Goal: Find contact information: Obtain details needed to contact an individual or organization

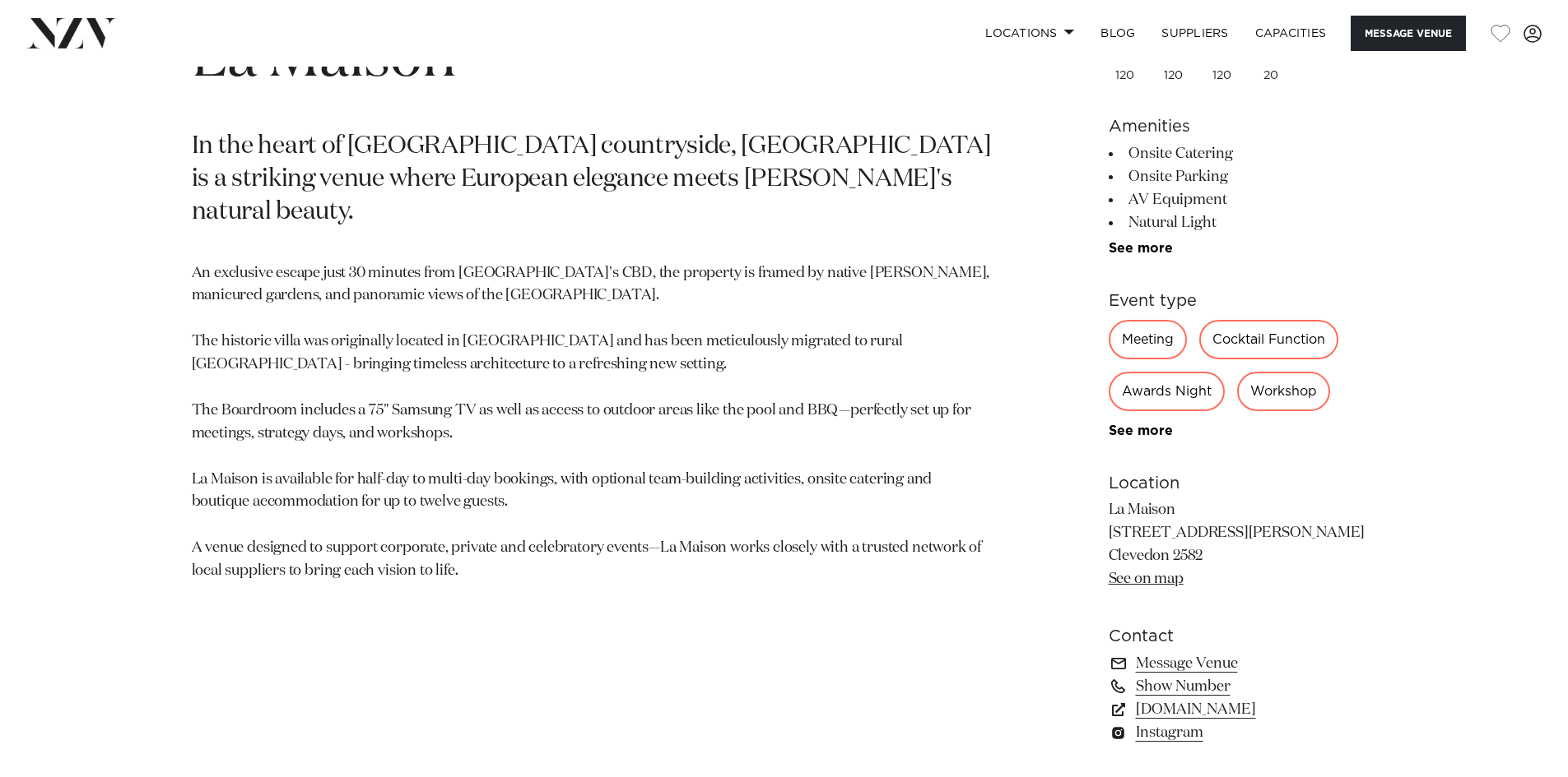
scroll to position [716, 0]
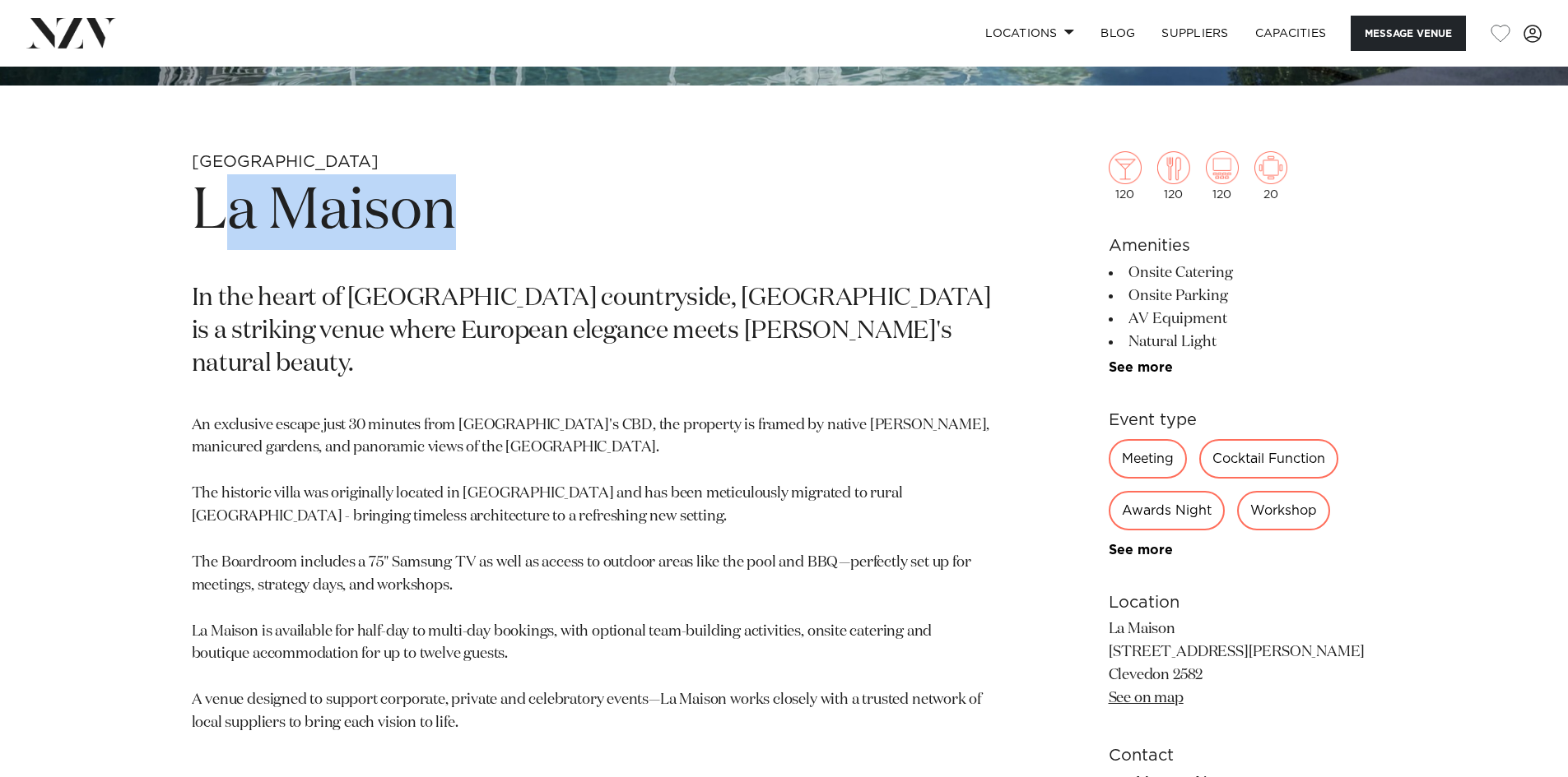
drag, startPoint x: 483, startPoint y: 206, endPoint x: 238, endPoint y: 178, distance: 246.6
click at [238, 177] on h1 "La Maison" at bounding box center [592, 212] width 799 height 75
click at [432, 199] on h1 "La Maison" at bounding box center [592, 212] width 799 height 75
click at [488, 229] on h1 "La Maison" at bounding box center [592, 212] width 799 height 75
click at [526, 242] on h1 "La Maison" at bounding box center [592, 212] width 799 height 75
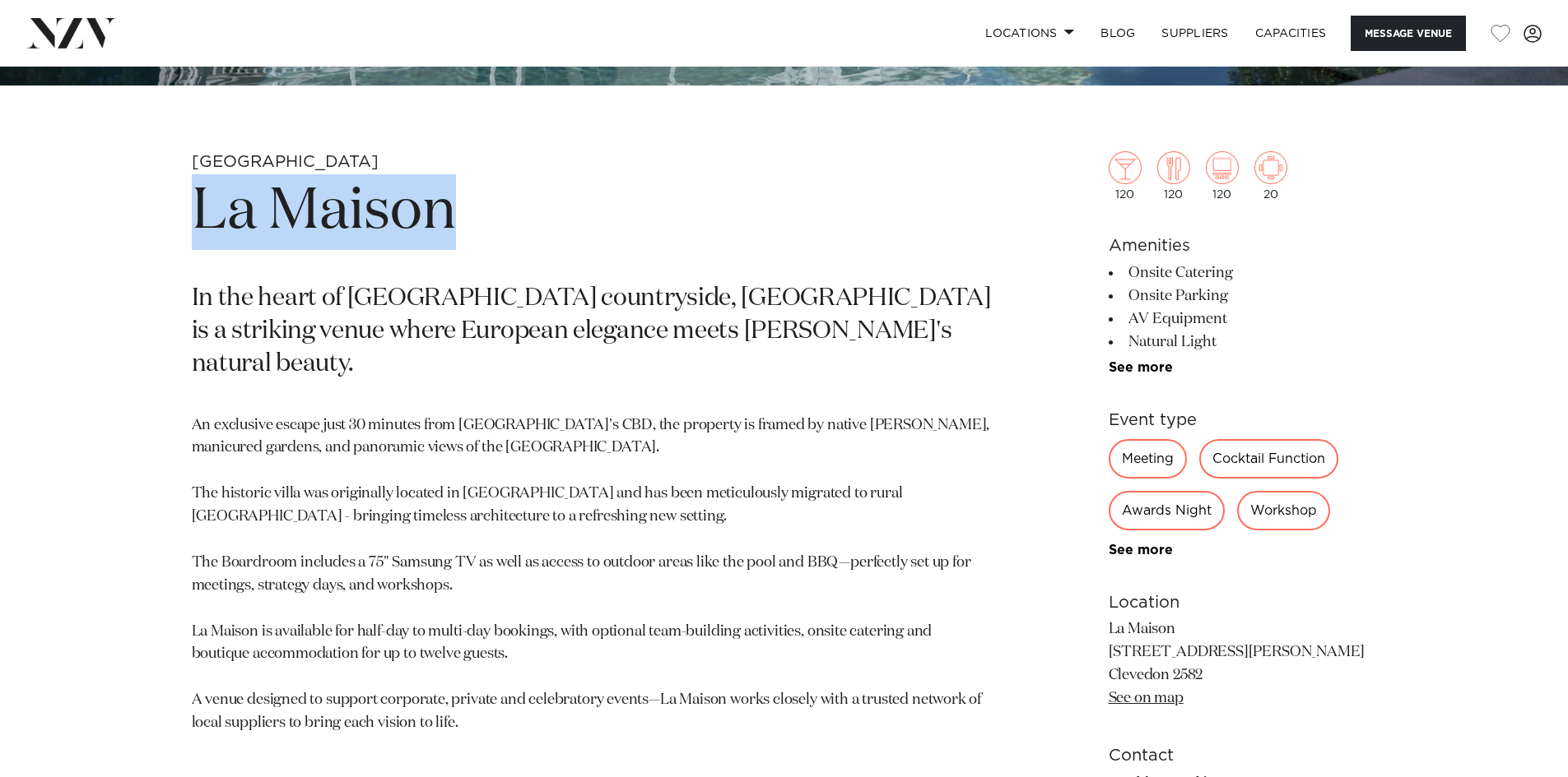
drag, startPoint x: 460, startPoint y: 208, endPoint x: 203, endPoint y: 188, distance: 257.8
click at [203, 186] on h1 "La Maison" at bounding box center [592, 212] width 799 height 75
copy h1 "La Maison"
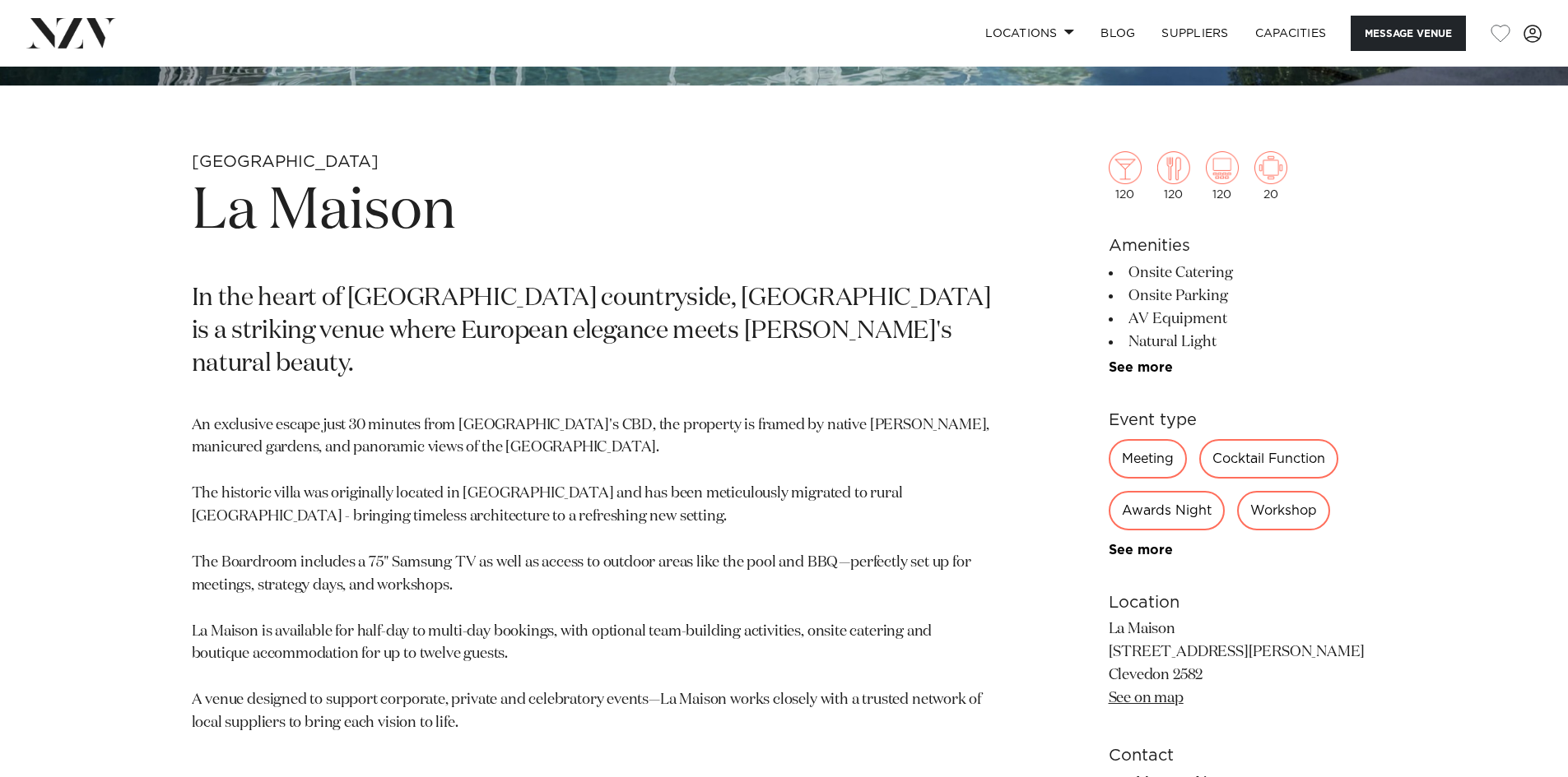
click at [799, 325] on p "In the heart of Clevedon countryside, La Maison is a striking venue where Europ…" at bounding box center [592, 332] width 799 height 98
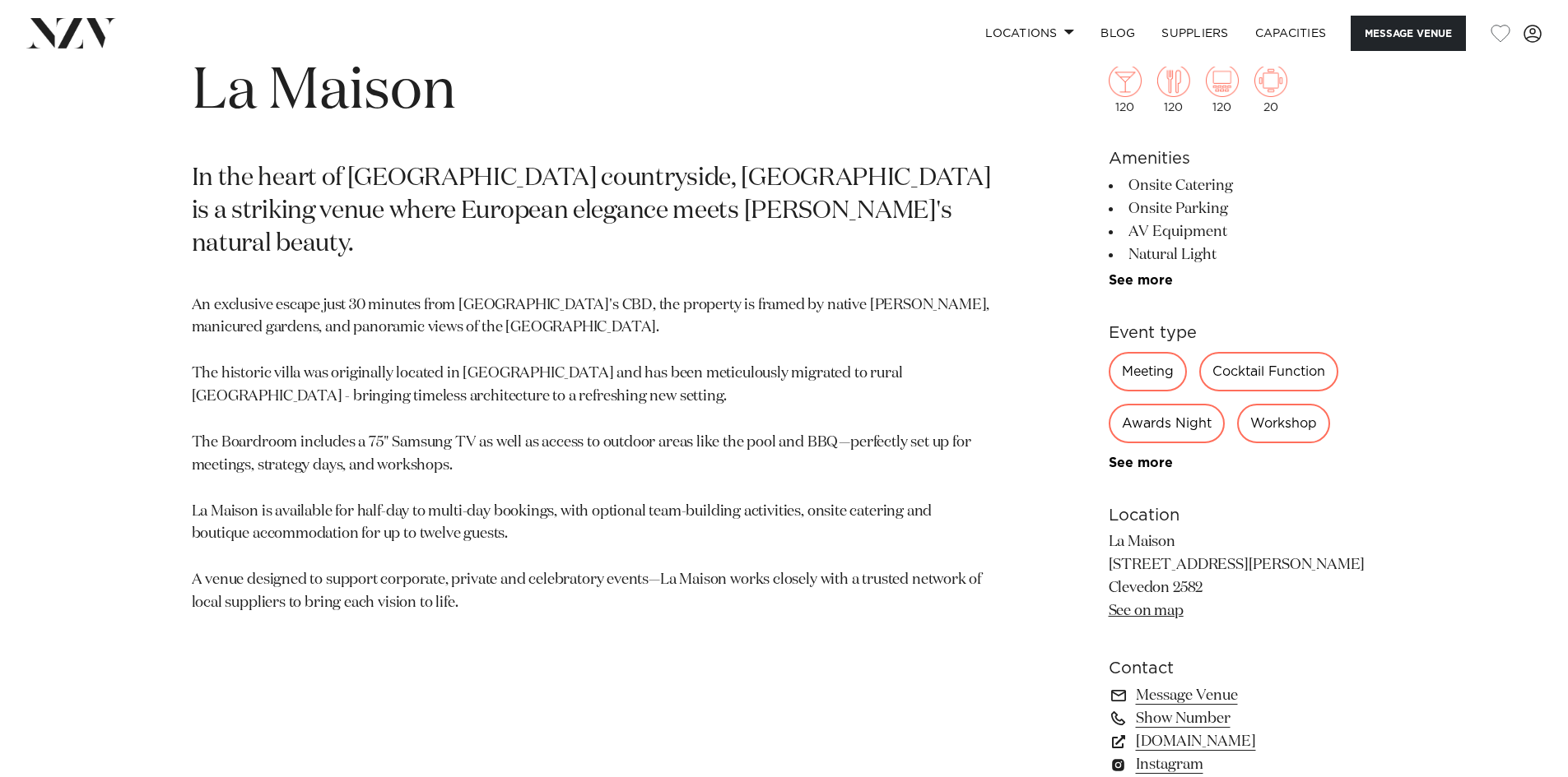
scroll to position [843, 0]
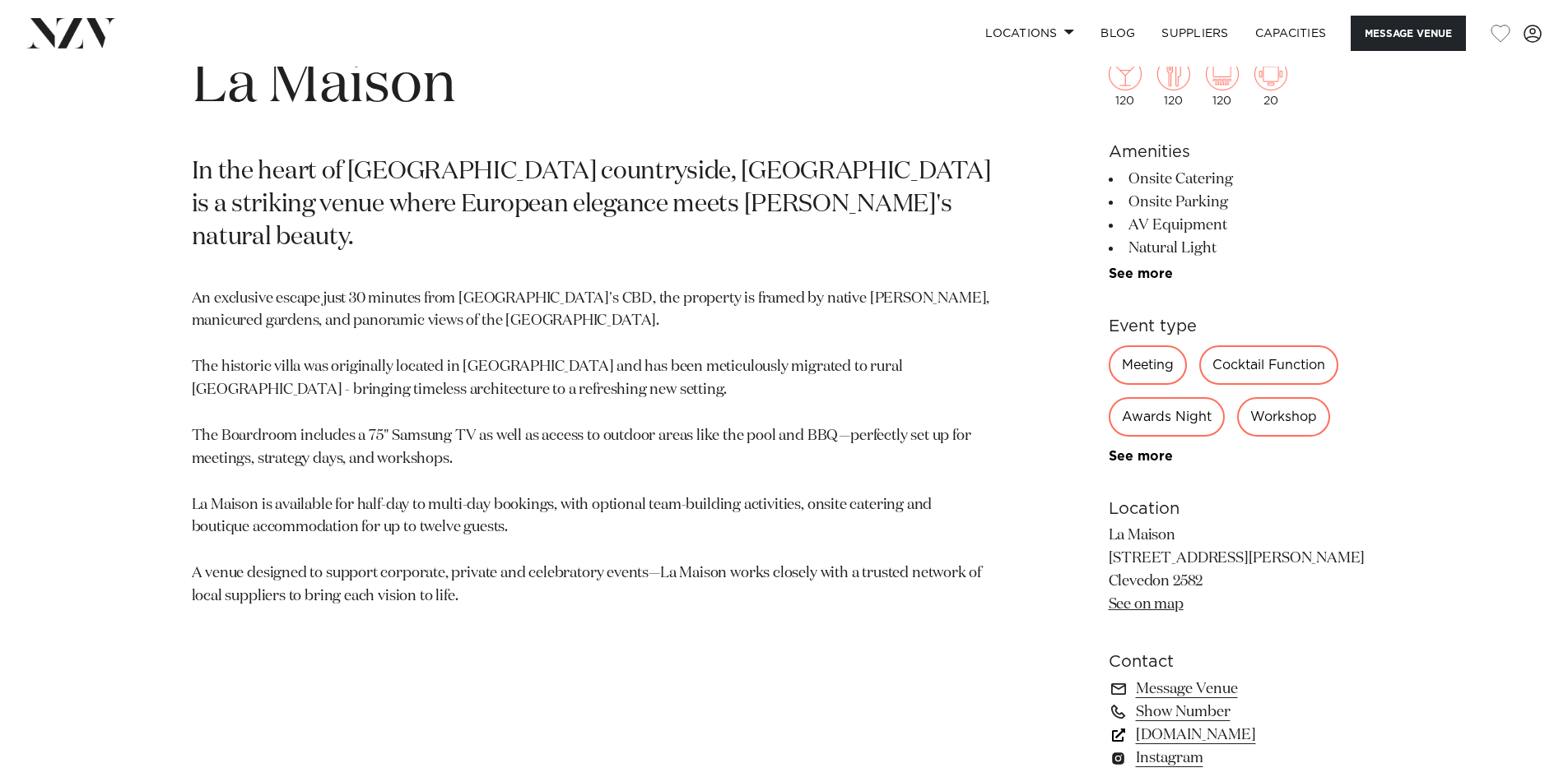
click at [1201, 737] on link "www.lamaison.co.nz" at bounding box center [1243, 735] width 268 height 23
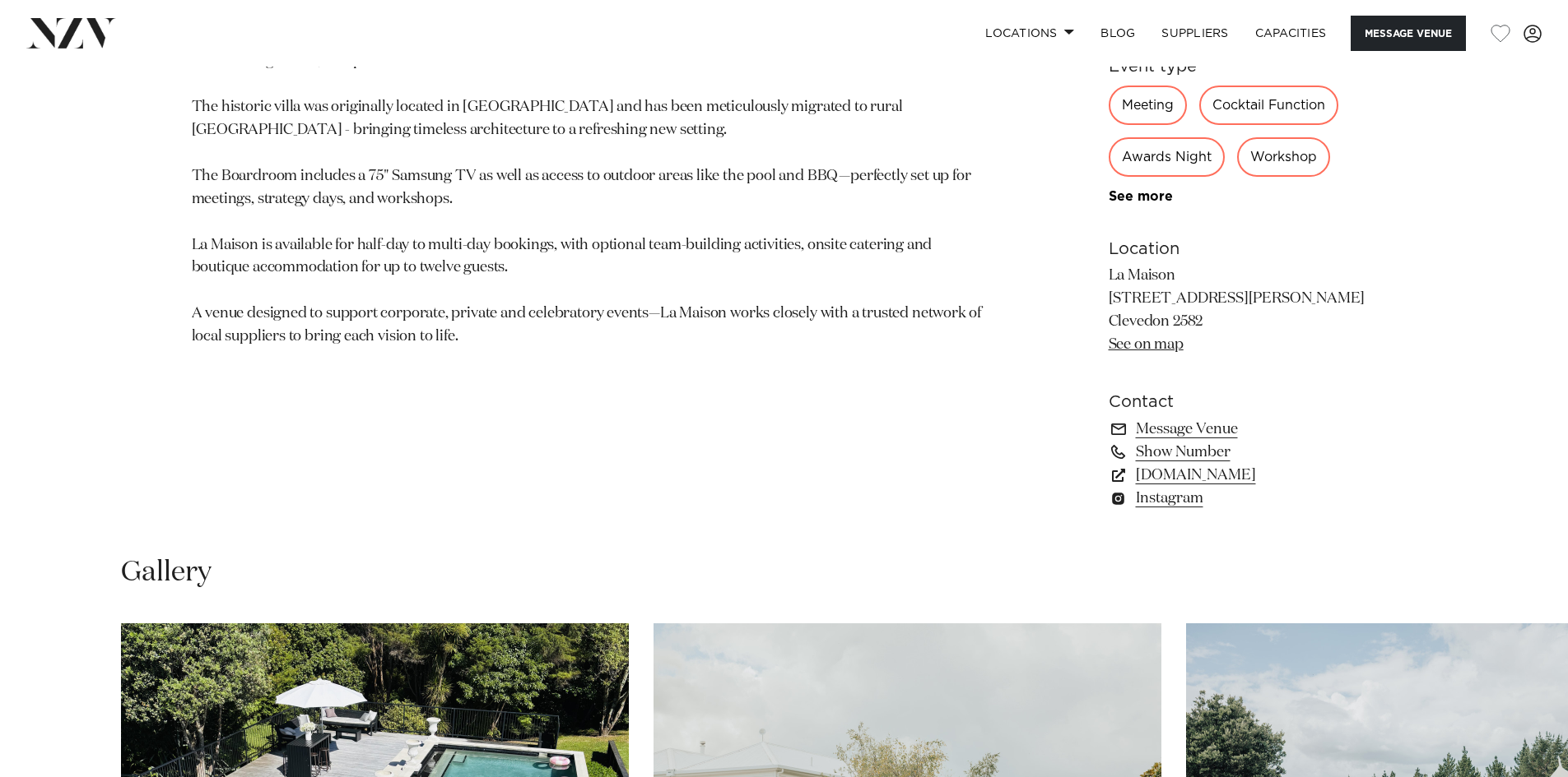
scroll to position [1108, 0]
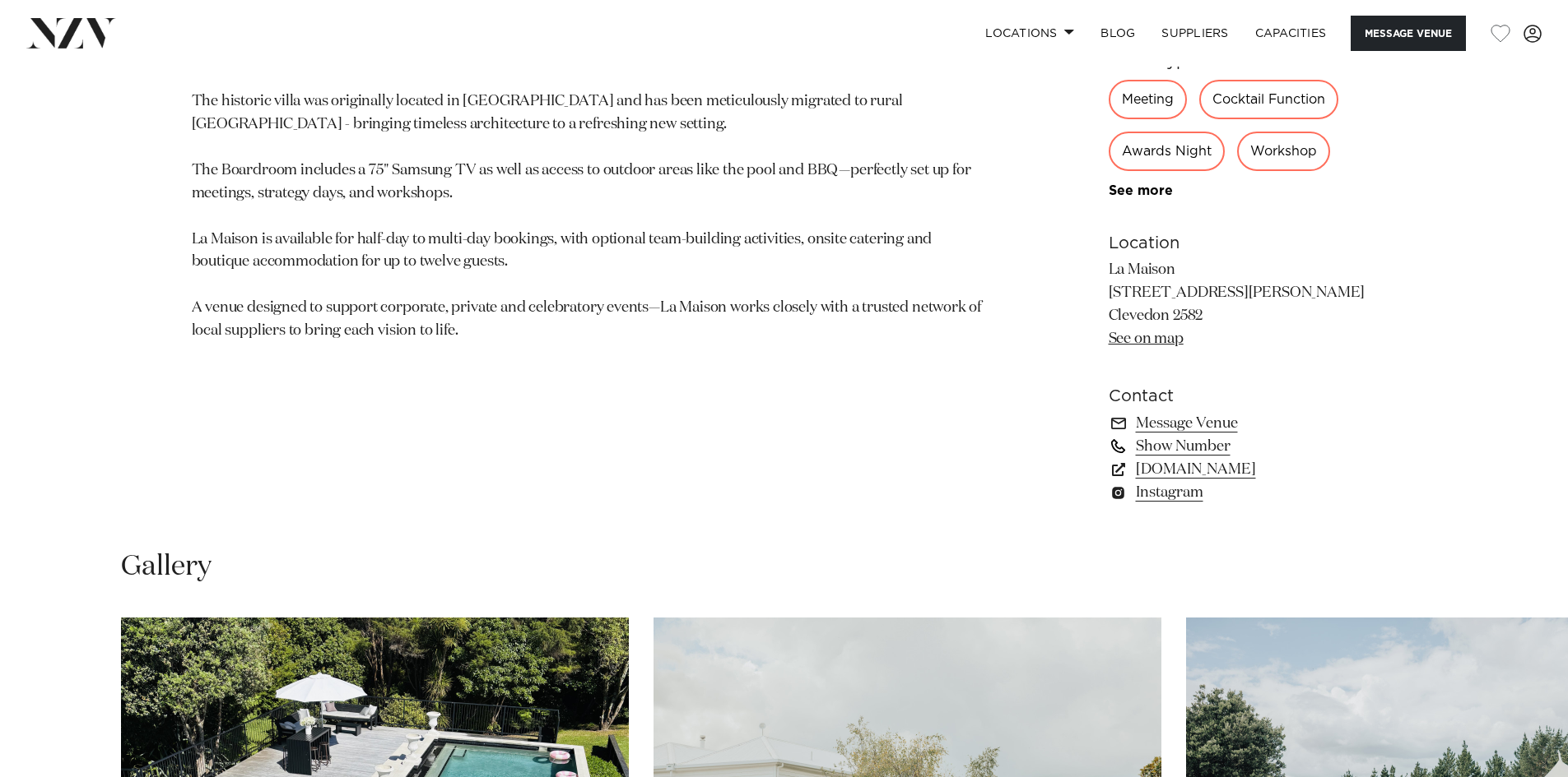
click at [1185, 452] on link "Show Number" at bounding box center [1243, 447] width 268 height 23
click at [1193, 472] on link "www.lamaison.co.nz" at bounding box center [1243, 470] width 268 height 23
click at [1160, 495] on link "Instagram" at bounding box center [1243, 493] width 268 height 23
click at [1190, 424] on link "Message Venue" at bounding box center [1243, 424] width 268 height 23
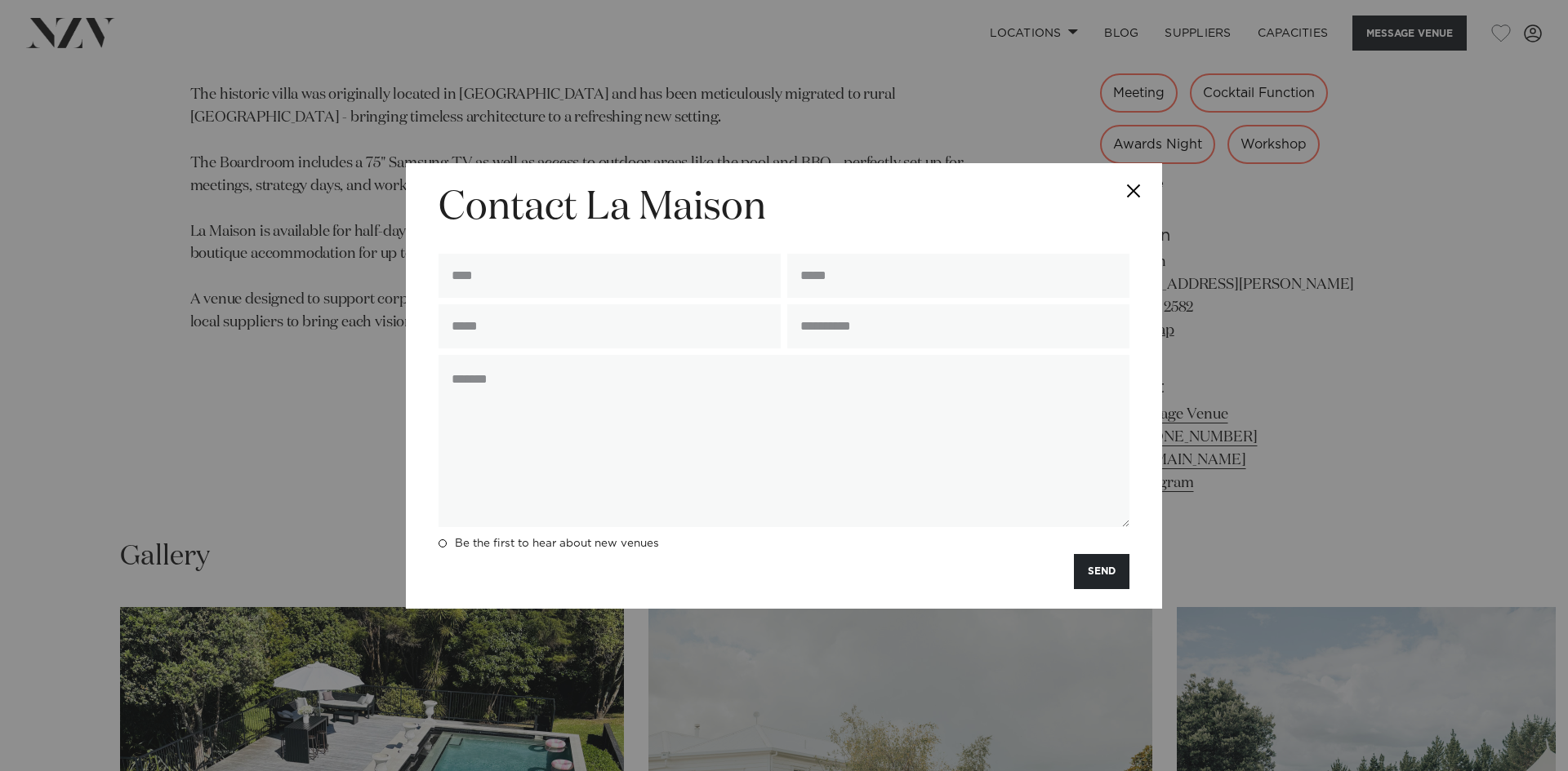
click at [1134, 194] on button "Close" at bounding box center [1133, 192] width 57 height 57
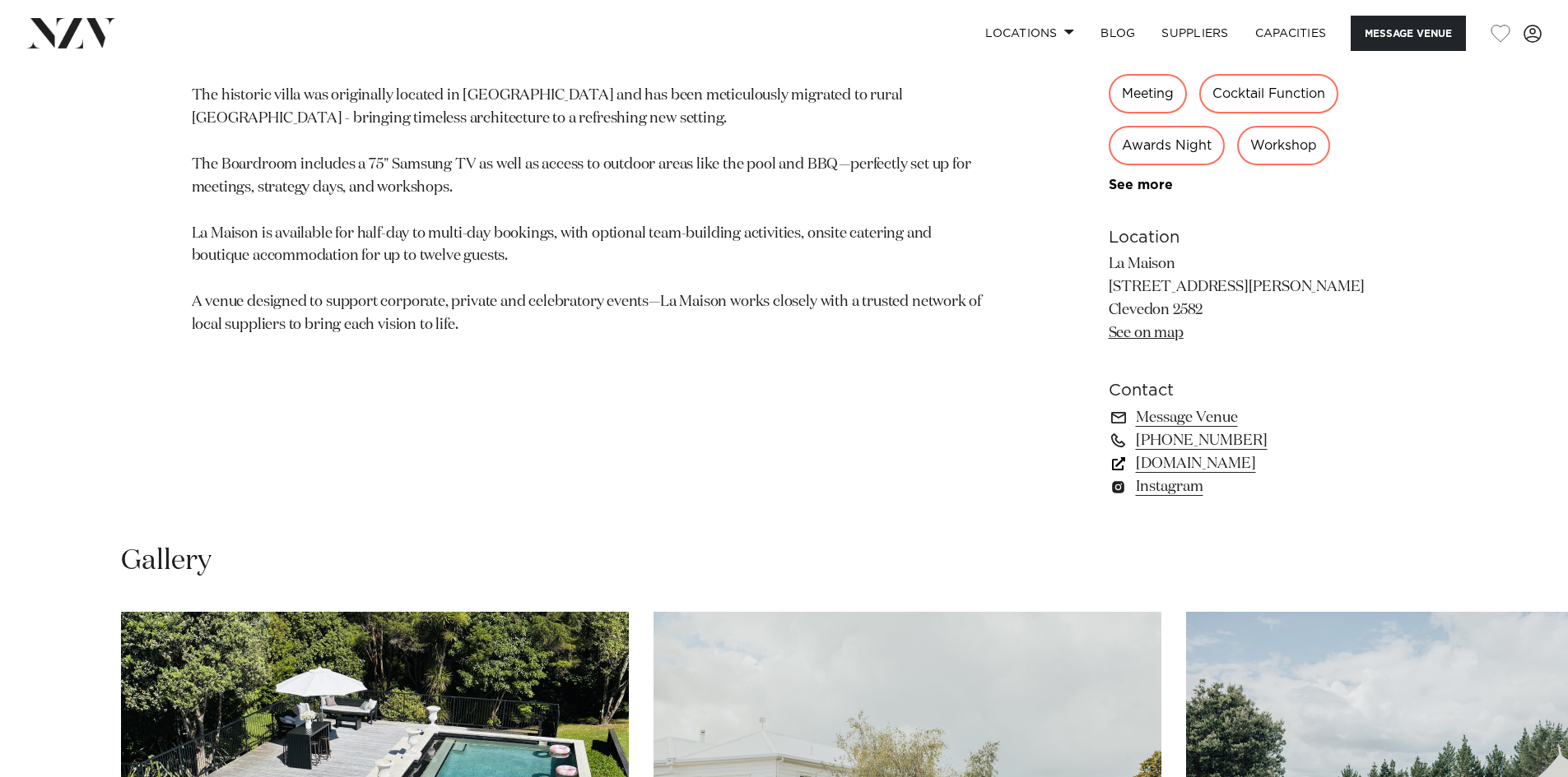
click at [1173, 462] on link "www.lamaison.co.nz" at bounding box center [1243, 464] width 268 height 23
